Goal: Transaction & Acquisition: Purchase product/service

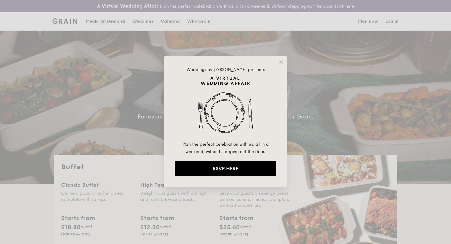
select select
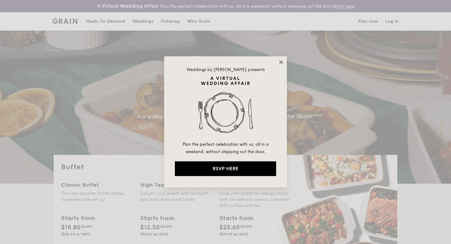
click at [281, 63] on icon at bounding box center [280, 61] width 3 height 3
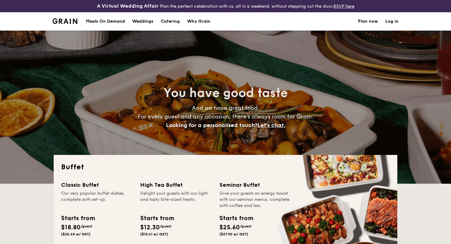
click at [119, 19] on div "Meals On Demand" at bounding box center [105, 21] width 39 height 18
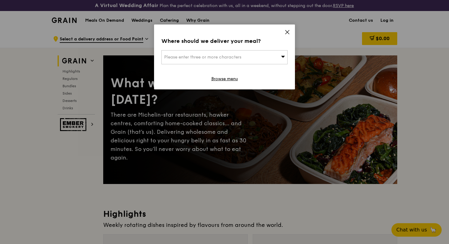
click at [268, 53] on div "Please enter three or more characters" at bounding box center [225, 57] width 126 height 14
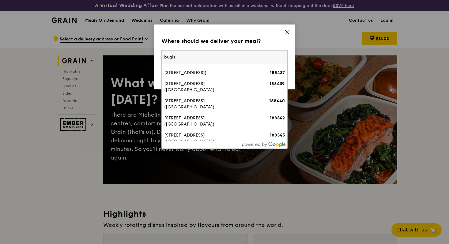
scroll to position [144, 0]
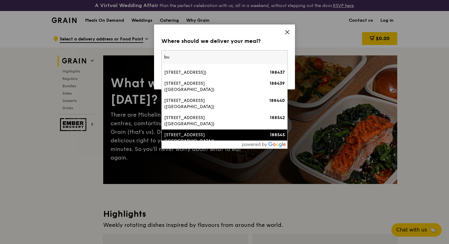
type input "b"
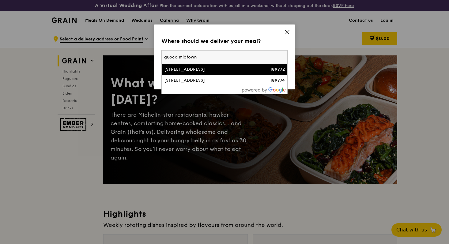
type input "guoco midtown"
click at [236, 70] on div "[STREET_ADDRESS]" at bounding box center [209, 70] width 91 height 6
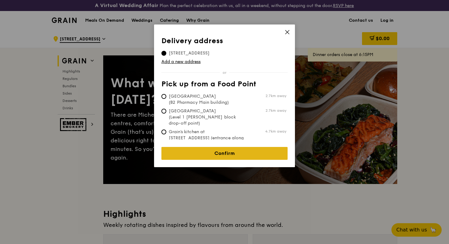
click at [218, 147] on link "Confirm" at bounding box center [225, 153] width 126 height 13
